Goal: Information Seeking & Learning: Find specific fact

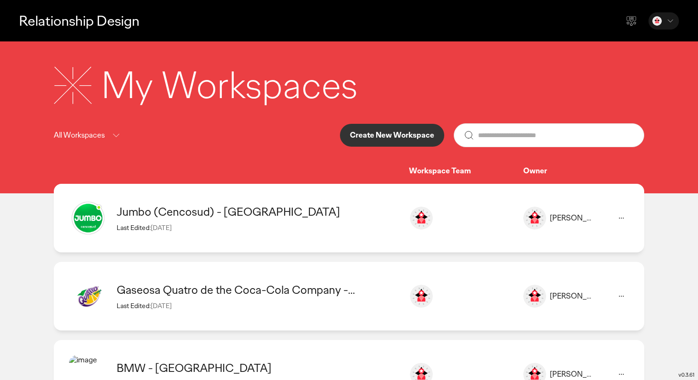
click at [207, 209] on div "Jumbo (Cencosud) - [GEOGRAPHIC_DATA]" at bounding box center [258, 211] width 283 height 15
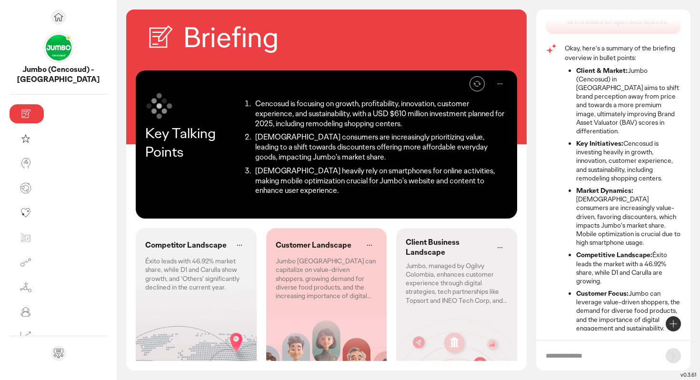
scroll to position [38, 0]
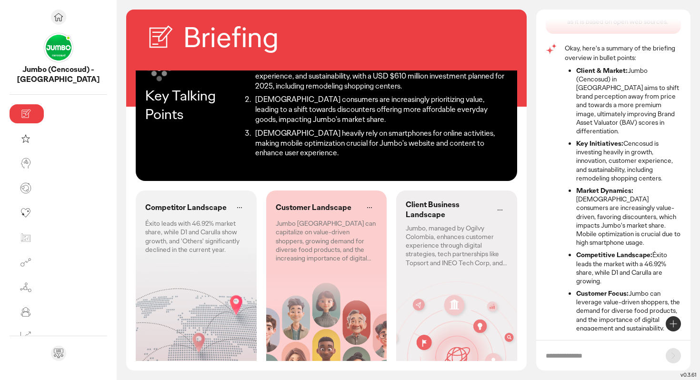
click at [145, 219] on p "Éxito leads with 46.92% market share, while D1 and Carulla show growth, and 'Ot…" at bounding box center [196, 236] width 102 height 35
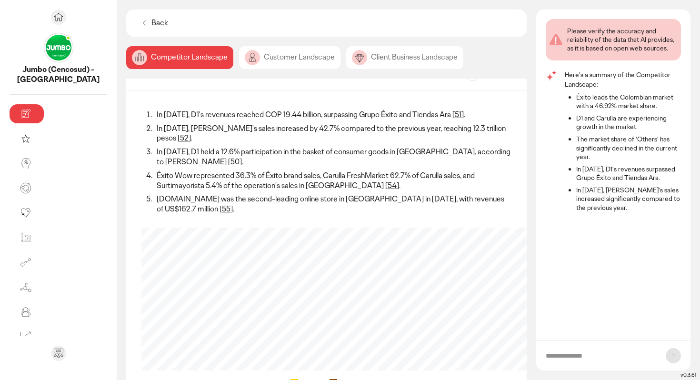
scroll to position [20, 0]
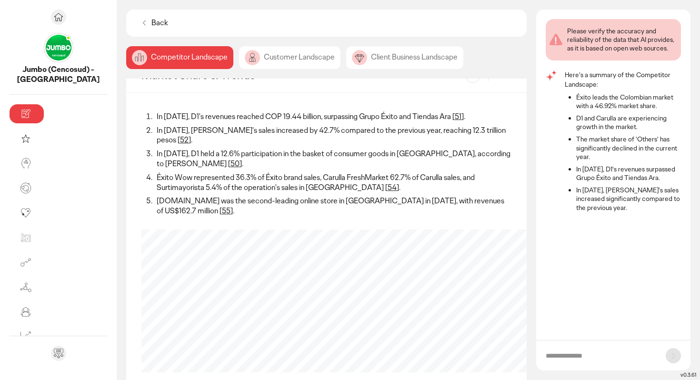
click at [346, 60] on div "Customer Landscape" at bounding box center [404, 57] width 117 height 23
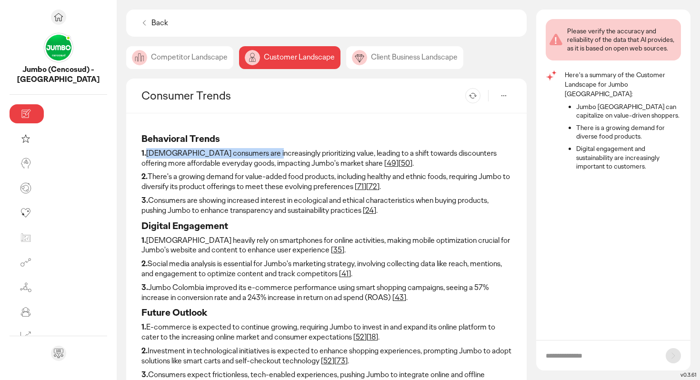
drag, startPoint x: 82, startPoint y: 153, endPoint x: 202, endPoint y: 154, distance: 120.0
click at [202, 154] on p "1. [DEMOGRAPHIC_DATA] consumers are increasingly prioritizing value, leading to…" at bounding box center [326, 159] width 370 height 20
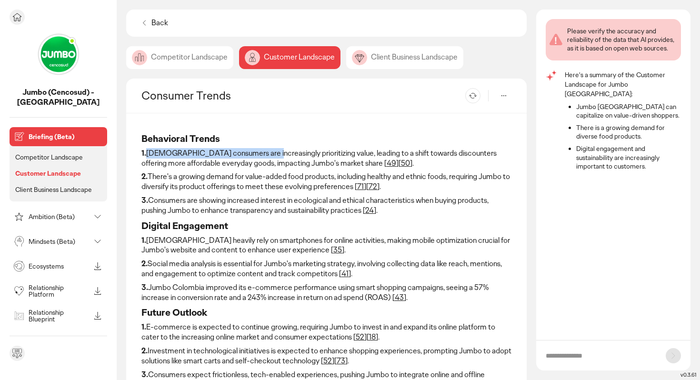
click at [18, 14] on icon at bounding box center [16, 16] width 11 height 11
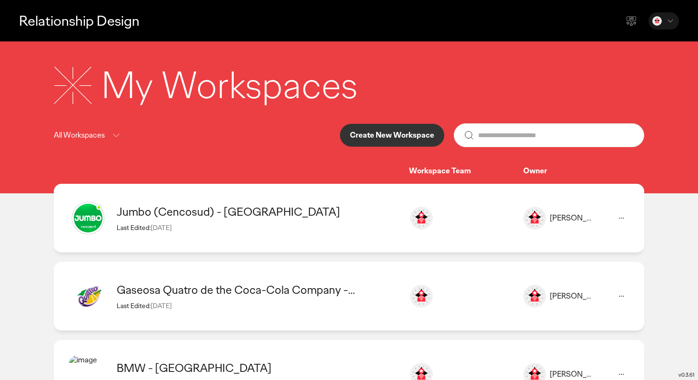
click at [217, 217] on div "Jumbo (Cencosud) - [GEOGRAPHIC_DATA]" at bounding box center [258, 211] width 283 height 15
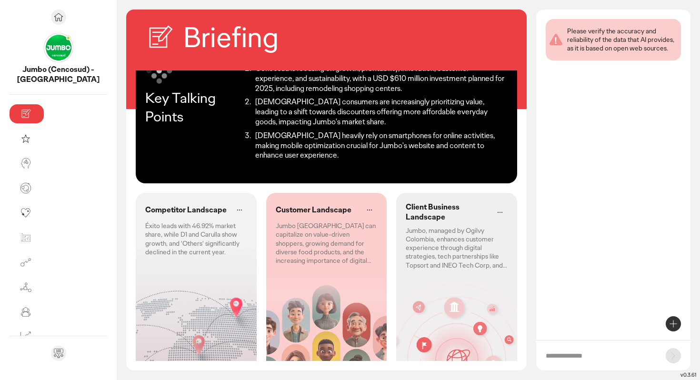
scroll to position [38, 0]
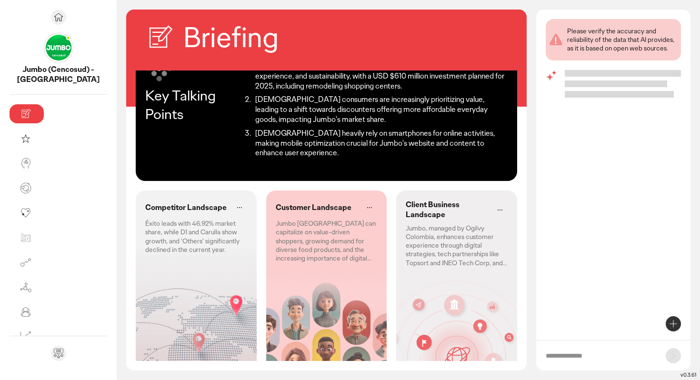
click at [300, 203] on p "Customer Landscape" at bounding box center [314, 208] width 76 height 10
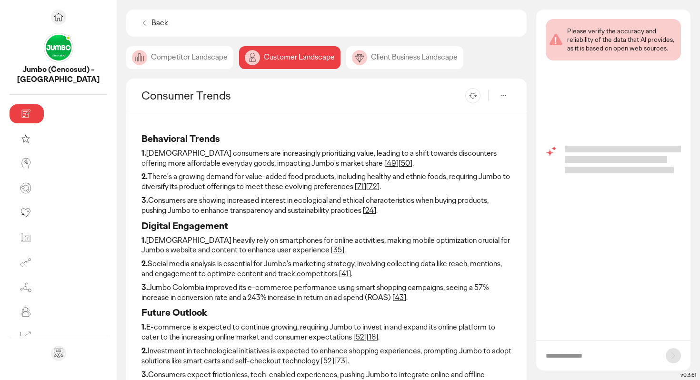
scroll to position [8, 0]
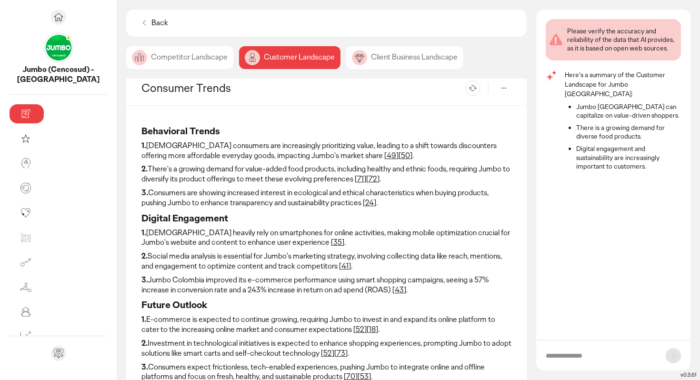
click at [387, 157] on link "49" at bounding box center [392, 155] width 10 height 10
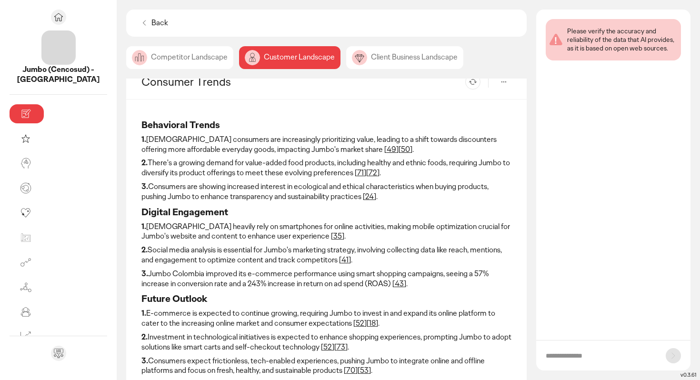
scroll to position [21, 0]
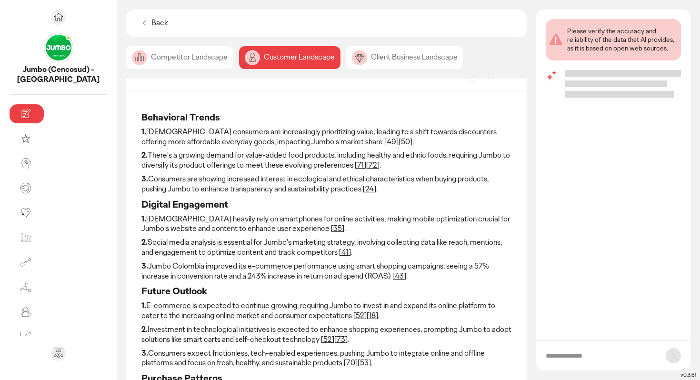
click at [401, 140] on link "50" at bounding box center [405, 142] width 9 height 10
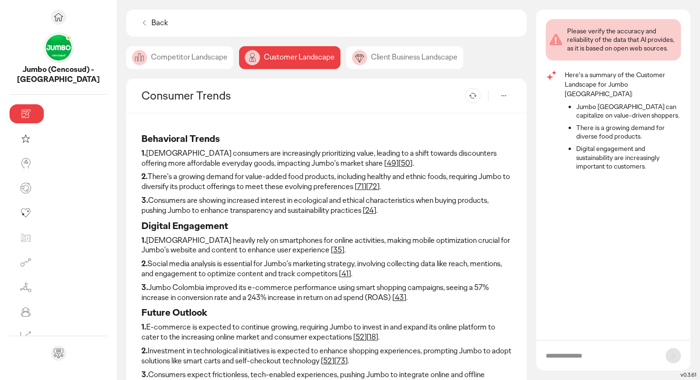
click at [140, 20] on icon at bounding box center [145, 23] width 10 height 10
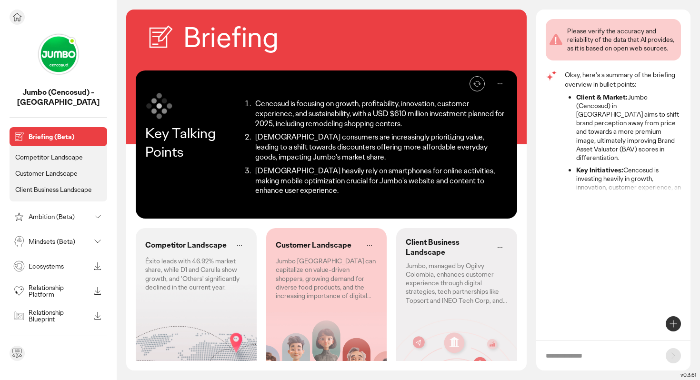
click at [4, 1] on div "Jumbo (Cencosud) - [GEOGRAPHIC_DATA] Briefing (Beta) Competitor Landscape Custo…" at bounding box center [58, 190] width 117 height 380
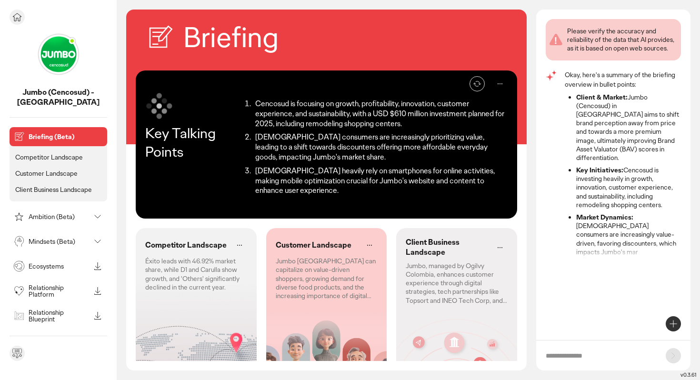
click at [13, 20] on icon at bounding box center [16, 16] width 11 height 11
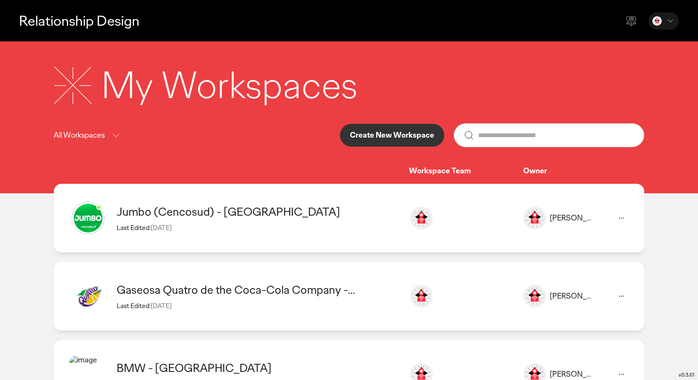
click at [392, 136] on p "Create New Workspace" at bounding box center [392, 135] width 84 height 8
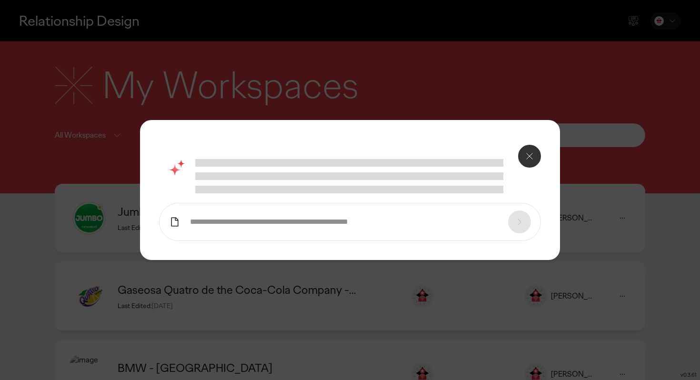
click at [226, 225] on input "text" at bounding box center [344, 222] width 309 height 10
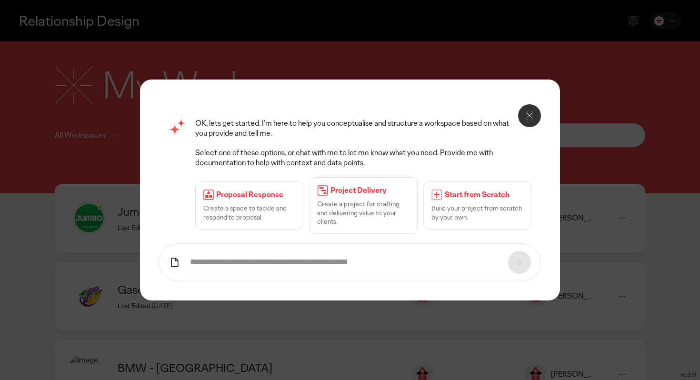
click at [221, 257] on input "text" at bounding box center [344, 262] width 309 height 10
click at [530, 120] on icon at bounding box center [529, 115] width 11 height 11
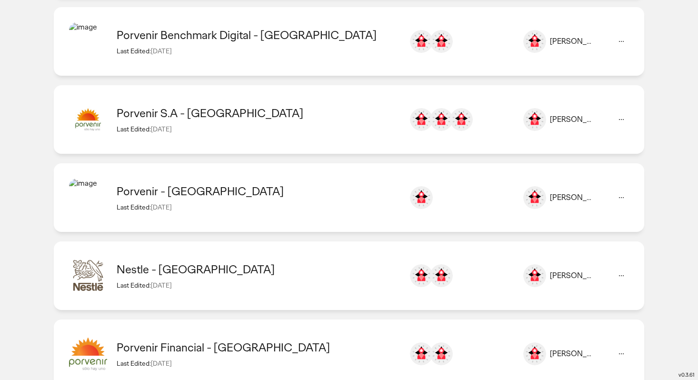
scroll to position [1269, 0]
click at [155, 126] on span "[DATE]" at bounding box center [161, 129] width 20 height 9
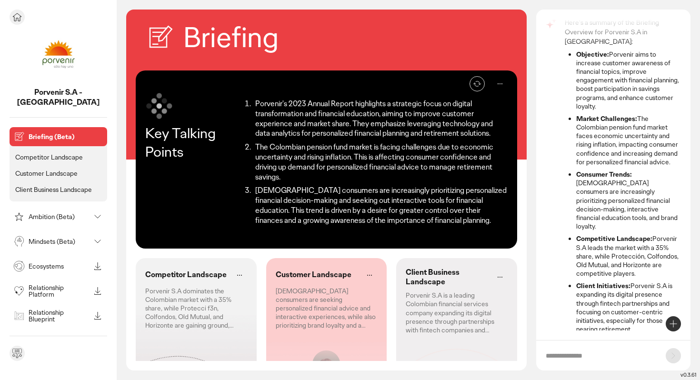
scroll to position [52, 0]
click at [69, 213] on p "Ambition (Beta)" at bounding box center [59, 216] width 61 height 7
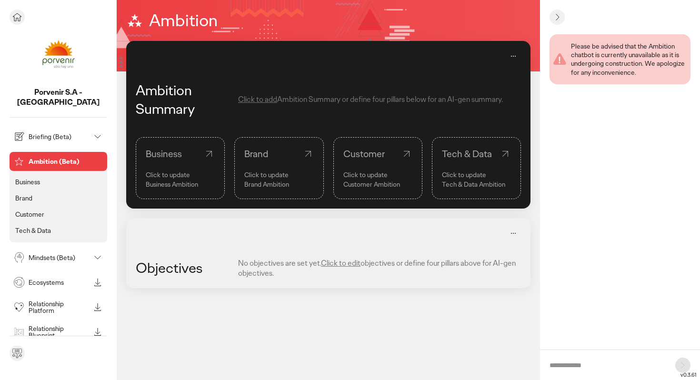
click at [29, 178] on p "Business" at bounding box center [27, 182] width 25 height 9
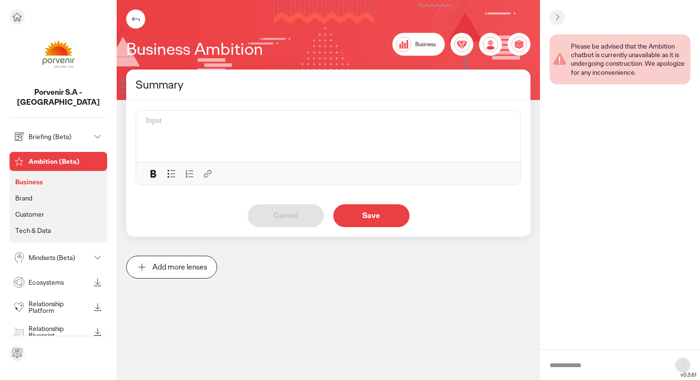
click at [28, 210] on p "Customer" at bounding box center [29, 214] width 29 height 9
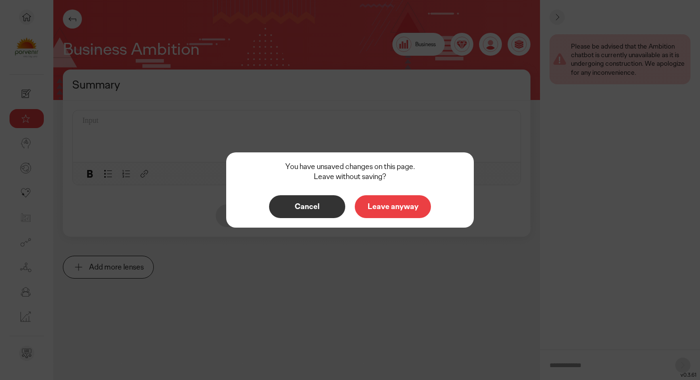
click at [387, 224] on div "You have unsaved changes on this page. Leave without saving? Cancel Leave anyway" at bounding box center [350, 189] width 248 height 75
click at [390, 210] on p "Leave anyway" at bounding box center [393, 207] width 56 height 8
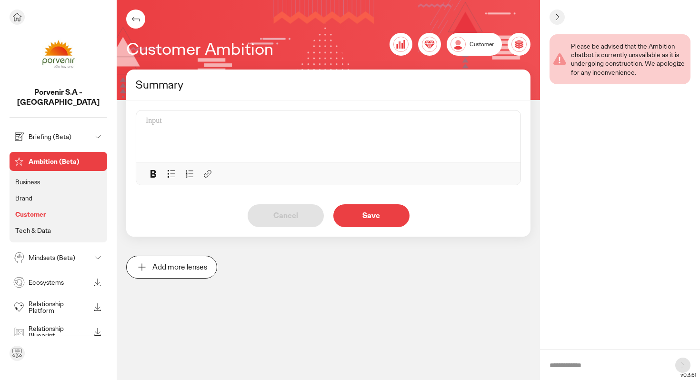
click at [33, 254] on p "Mindsets (Beta)" at bounding box center [59, 257] width 61 height 7
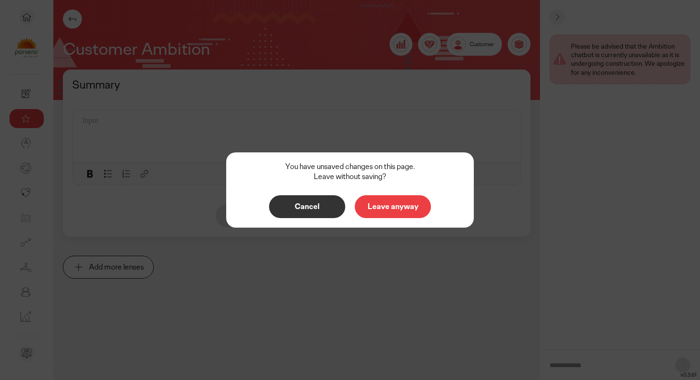
click at [395, 206] on p "Leave anyway" at bounding box center [393, 207] width 56 height 8
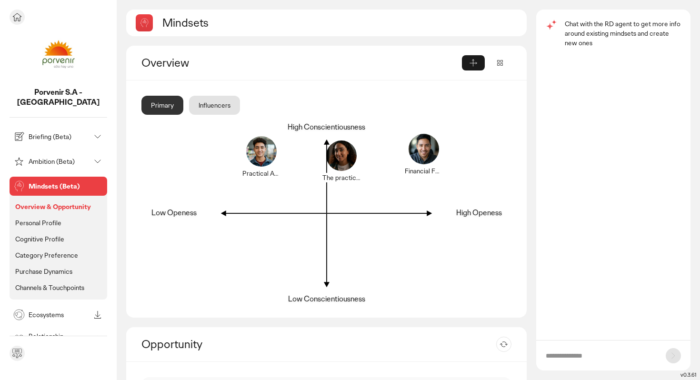
click at [42, 219] on p "Personal Profile" at bounding box center [38, 223] width 46 height 9
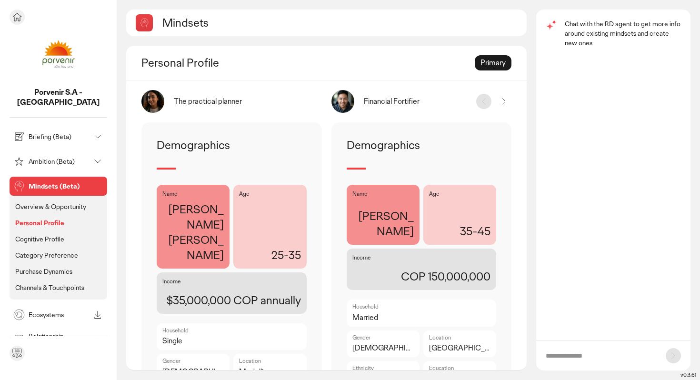
click at [40, 235] on p "Cognitive Profile" at bounding box center [39, 239] width 49 height 9
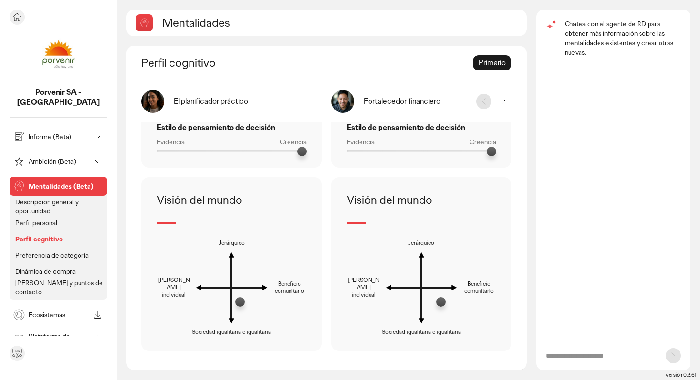
scroll to position [15, 0]
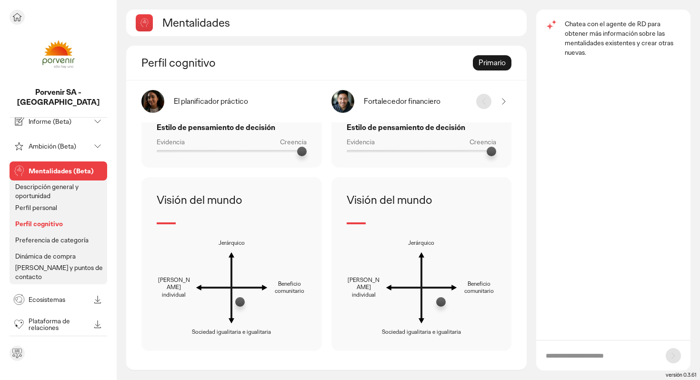
click at [44, 295] on font "Ecosistemas" at bounding box center [47, 299] width 37 height 9
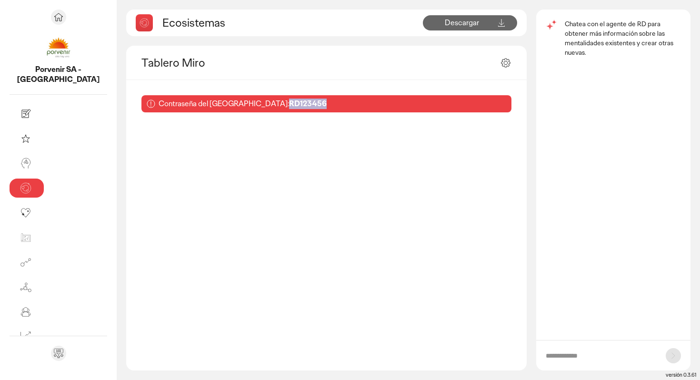
drag, startPoint x: 191, startPoint y: 102, endPoint x: 245, endPoint y: 105, distance: 53.9
click at [245, 105] on div "Contraseña del [GEOGRAPHIC_DATA]: RD123456" at bounding box center [326, 103] width 370 height 17
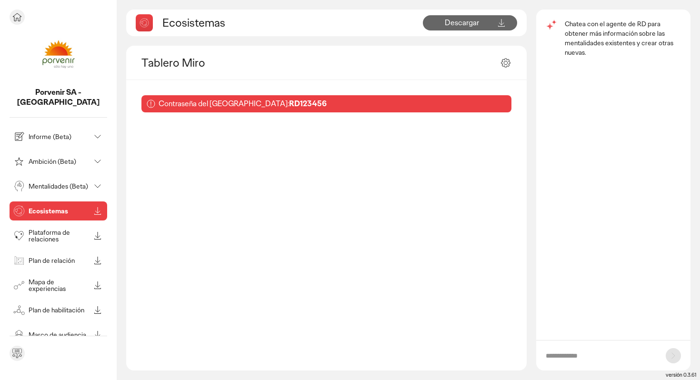
click at [98, 156] on icon at bounding box center [97, 161] width 11 height 11
